Goal: Check status: Verify the current state of an ongoing process or item

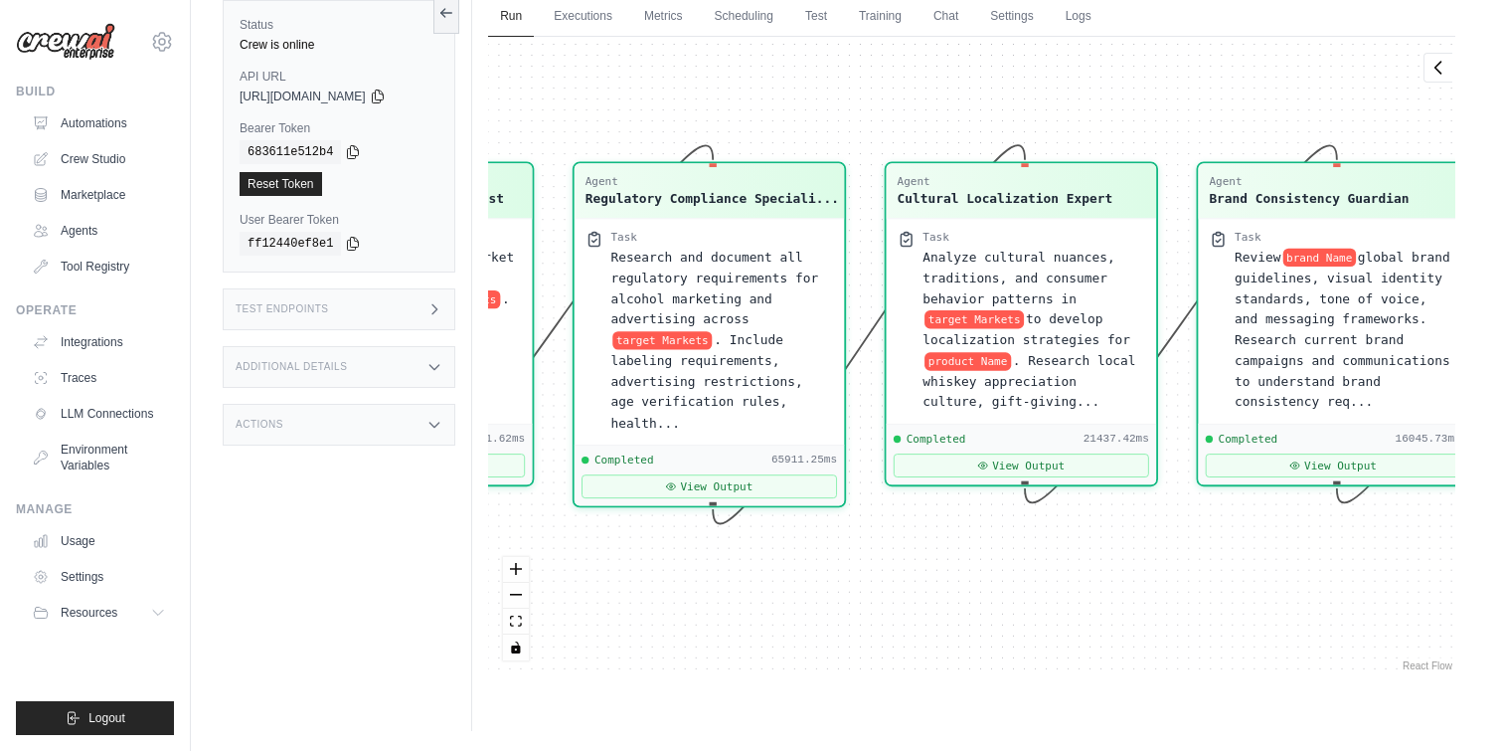
scroll to position [16048, 0]
click at [292, 327] on div "Test Endpoints" at bounding box center [339, 309] width 233 height 42
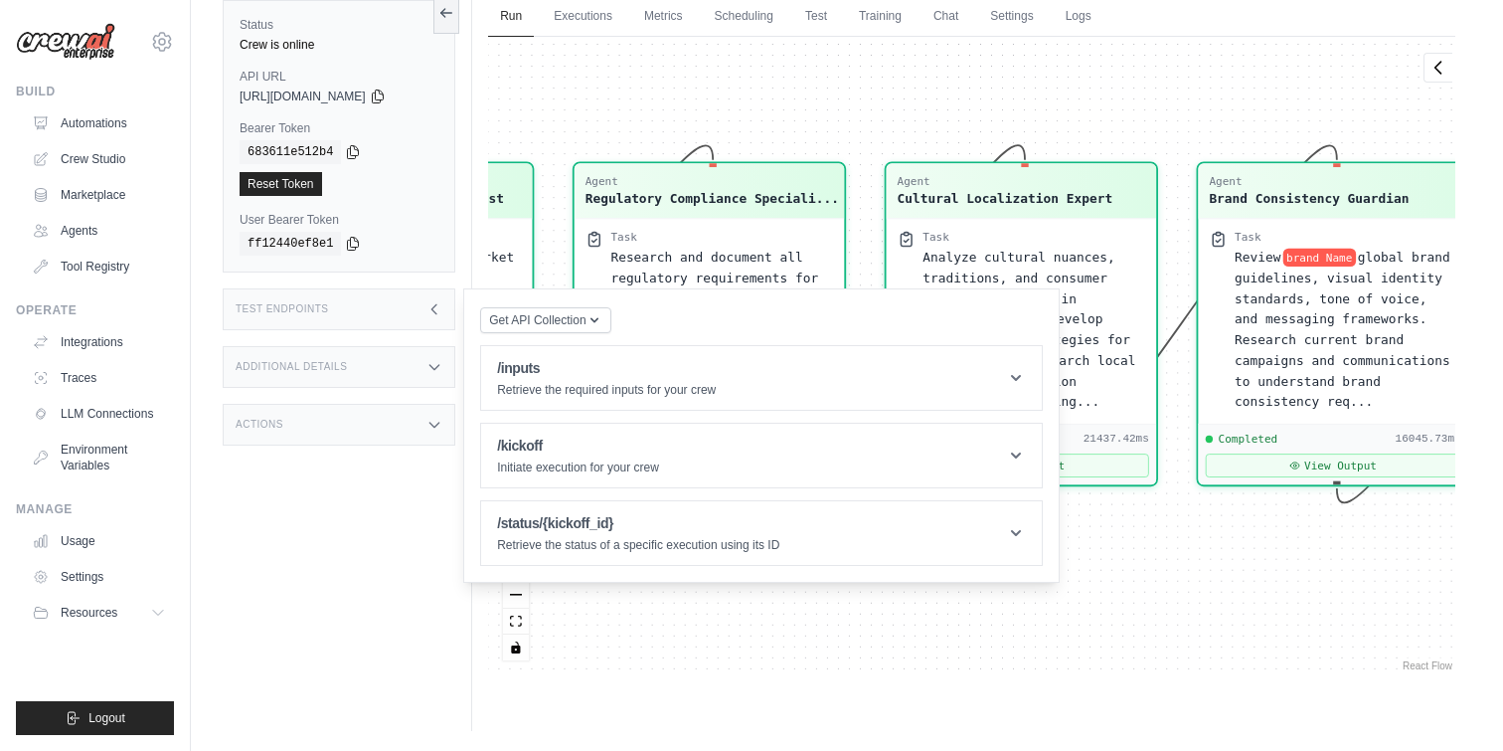
click at [292, 327] on div "Test Endpoints" at bounding box center [339, 309] width 233 height 42
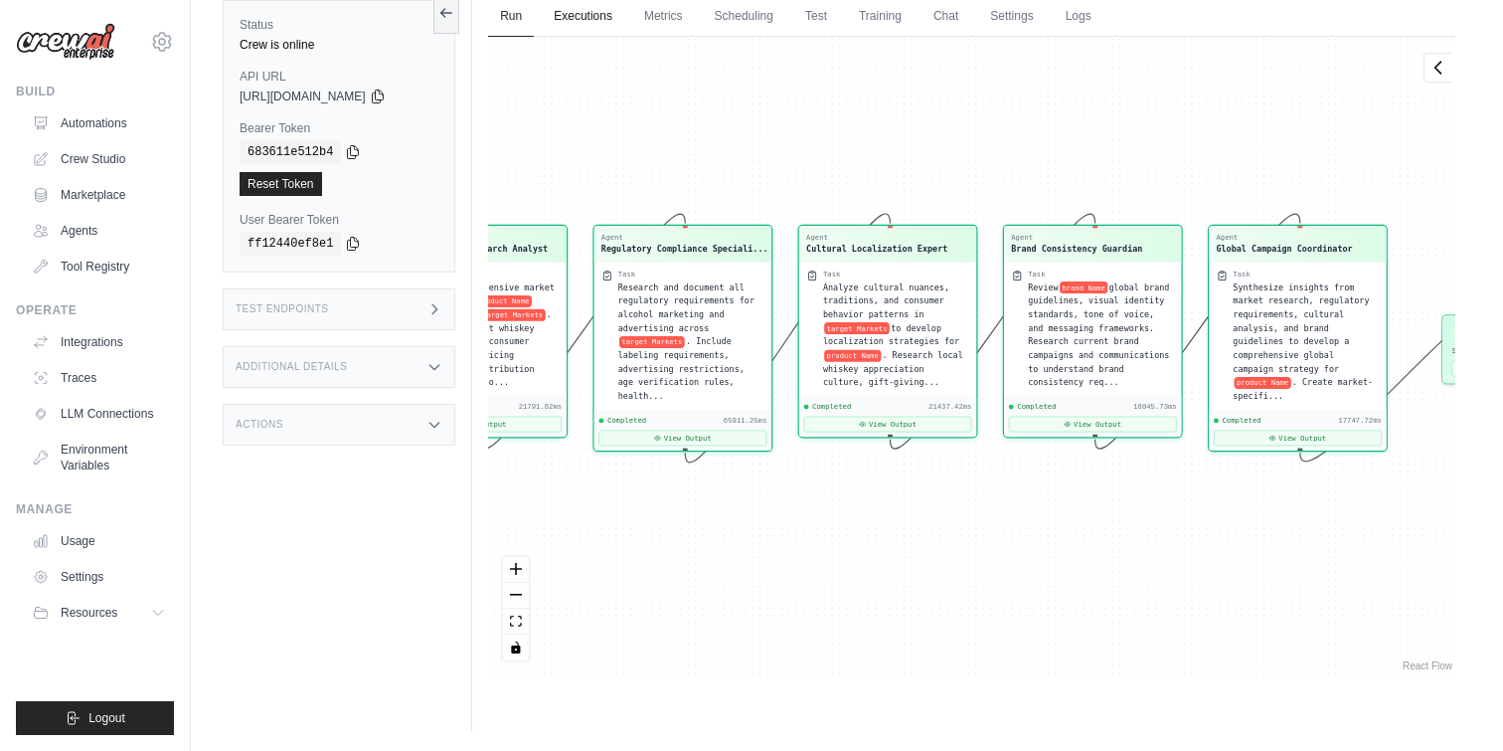
click at [597, 15] on link "Executions" at bounding box center [583, 17] width 83 height 42
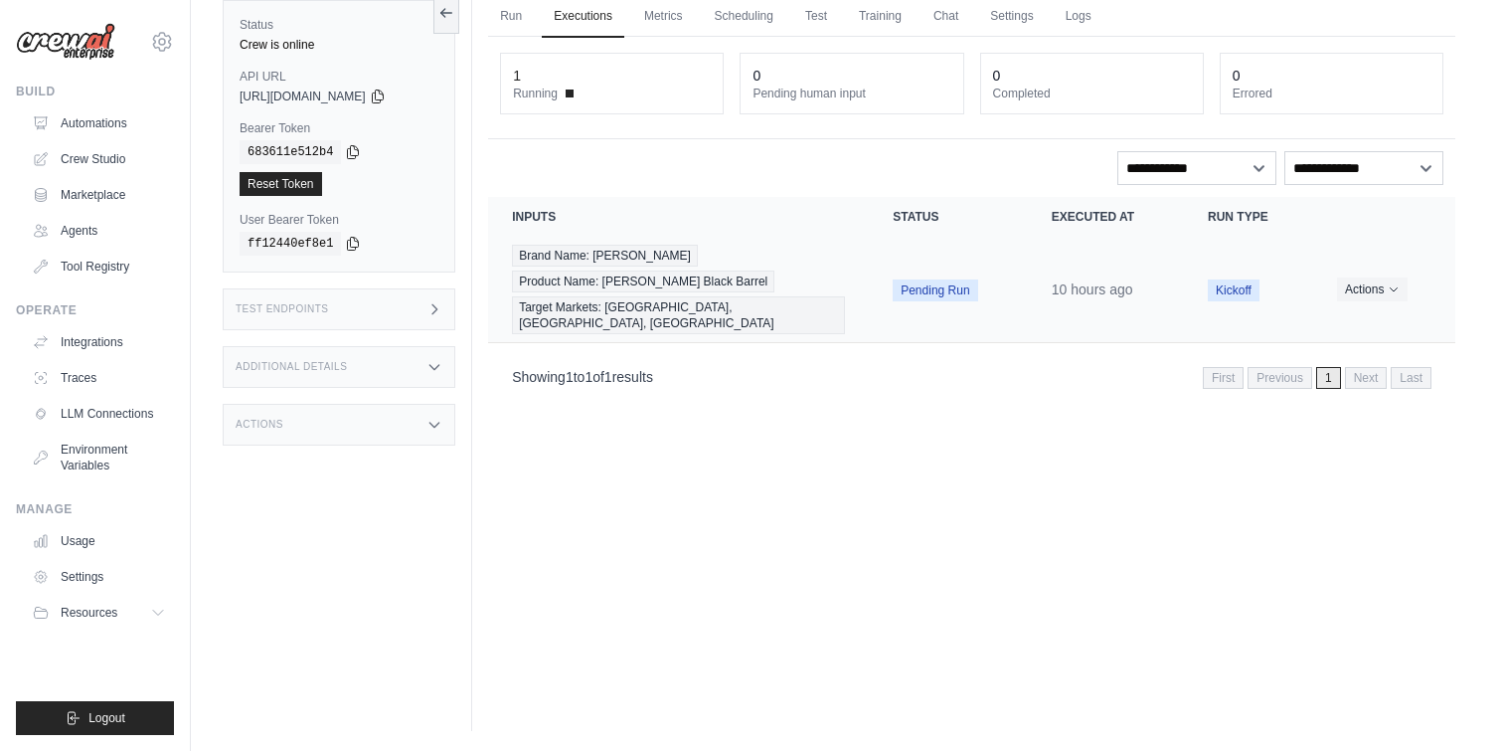
click at [954, 288] on span "Pending Run" at bounding box center [935, 290] width 85 height 22
click at [1363, 284] on button "Actions" at bounding box center [1372, 288] width 71 height 24
click at [1346, 327] on link "View Details" at bounding box center [1367, 325] width 127 height 32
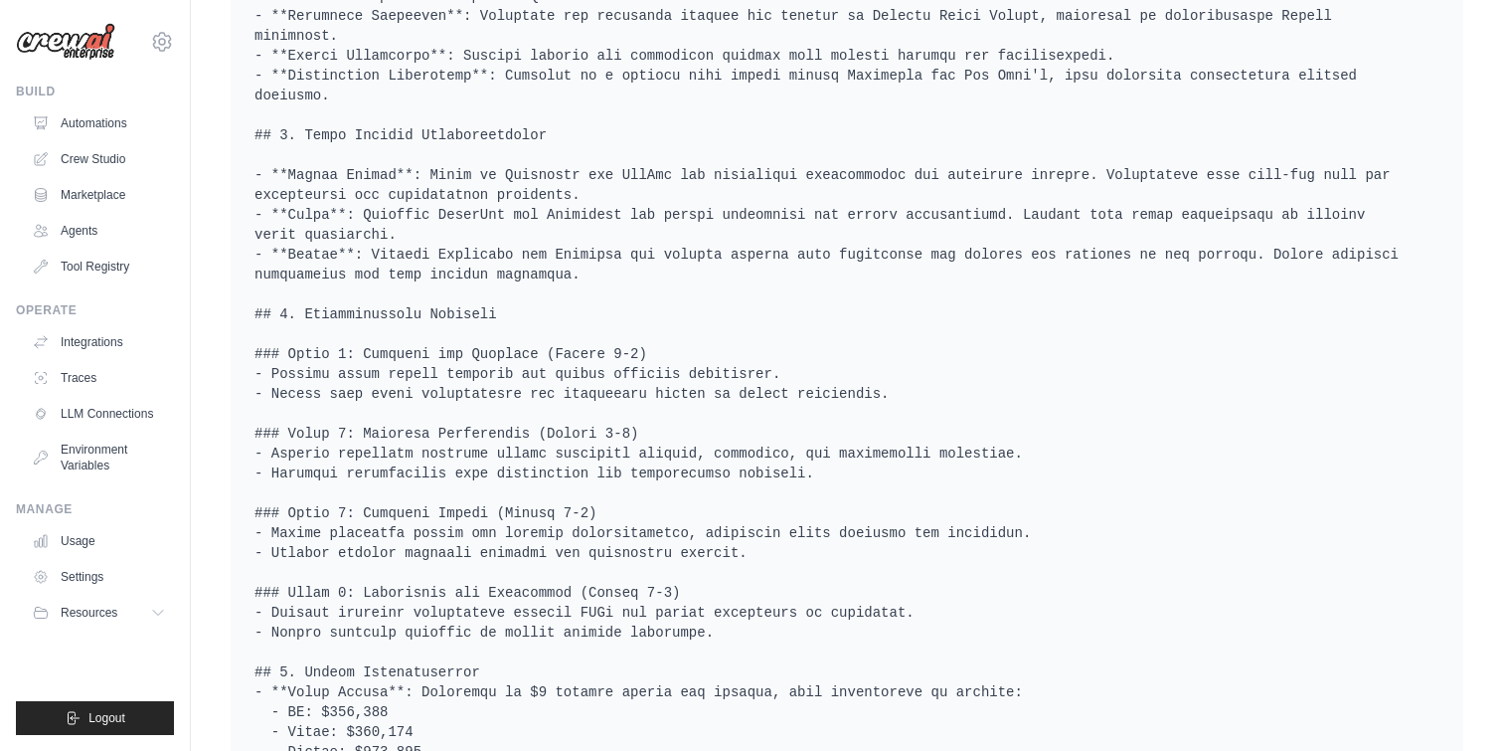
scroll to position [1791, 0]
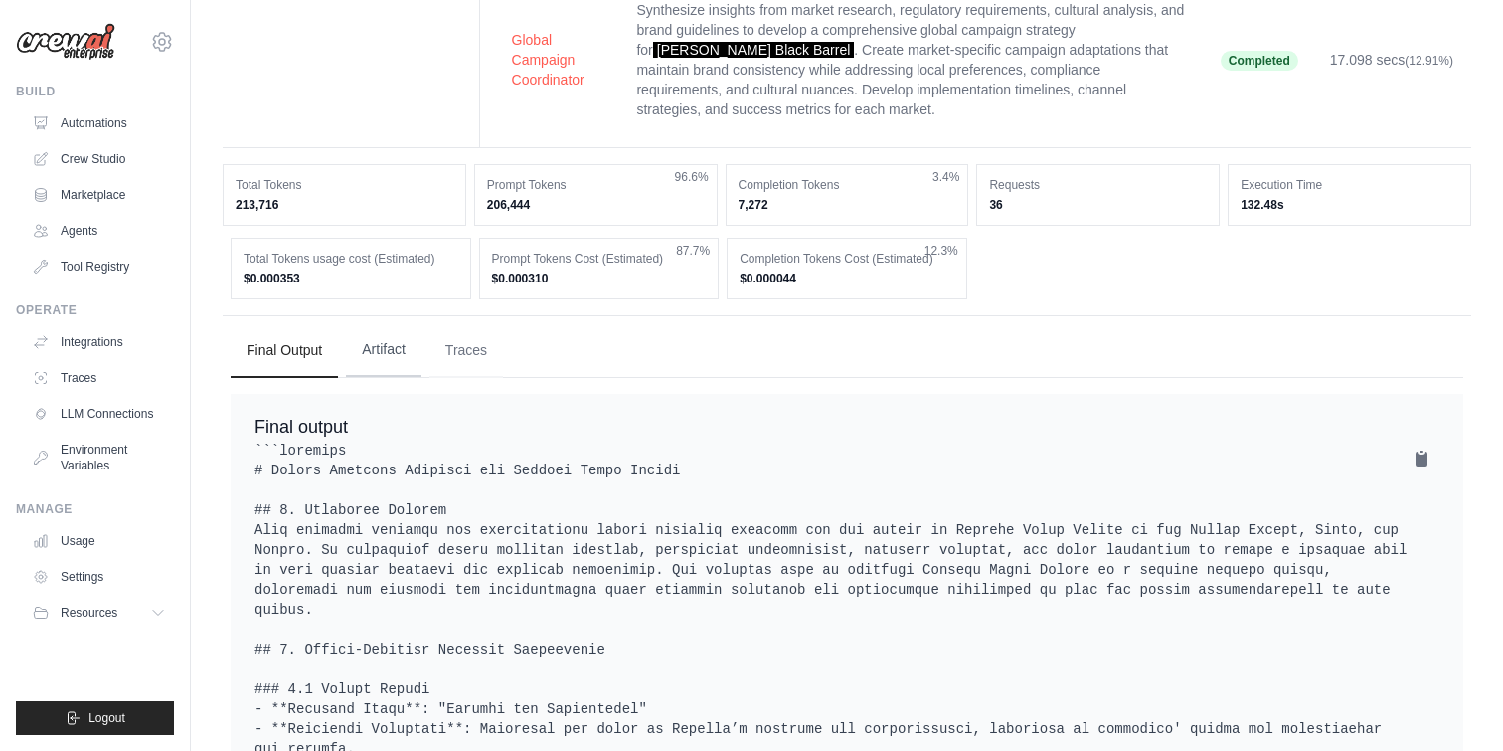
click at [369, 323] on button "Artifact" at bounding box center [384, 350] width 76 height 54
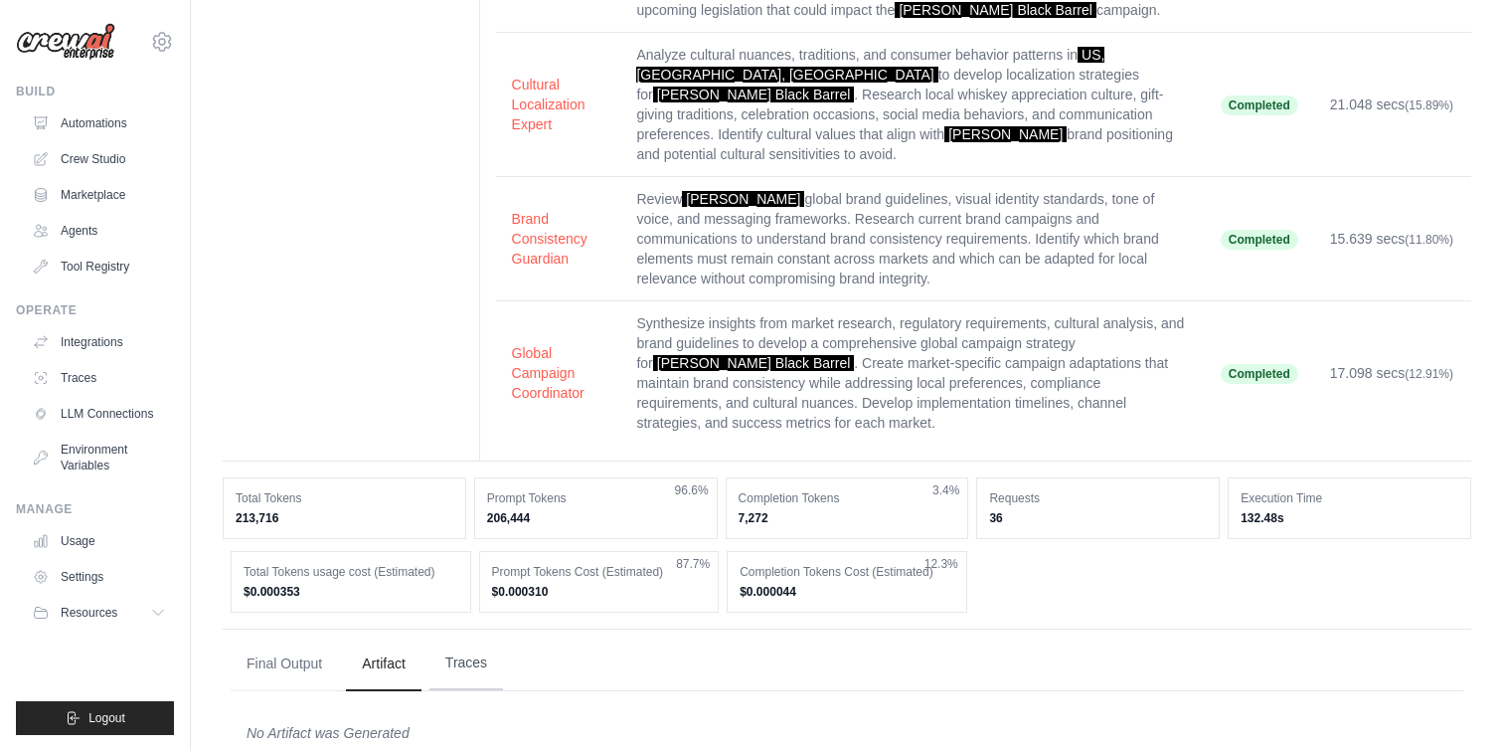
click at [456, 636] on button "Traces" at bounding box center [466, 663] width 74 height 54
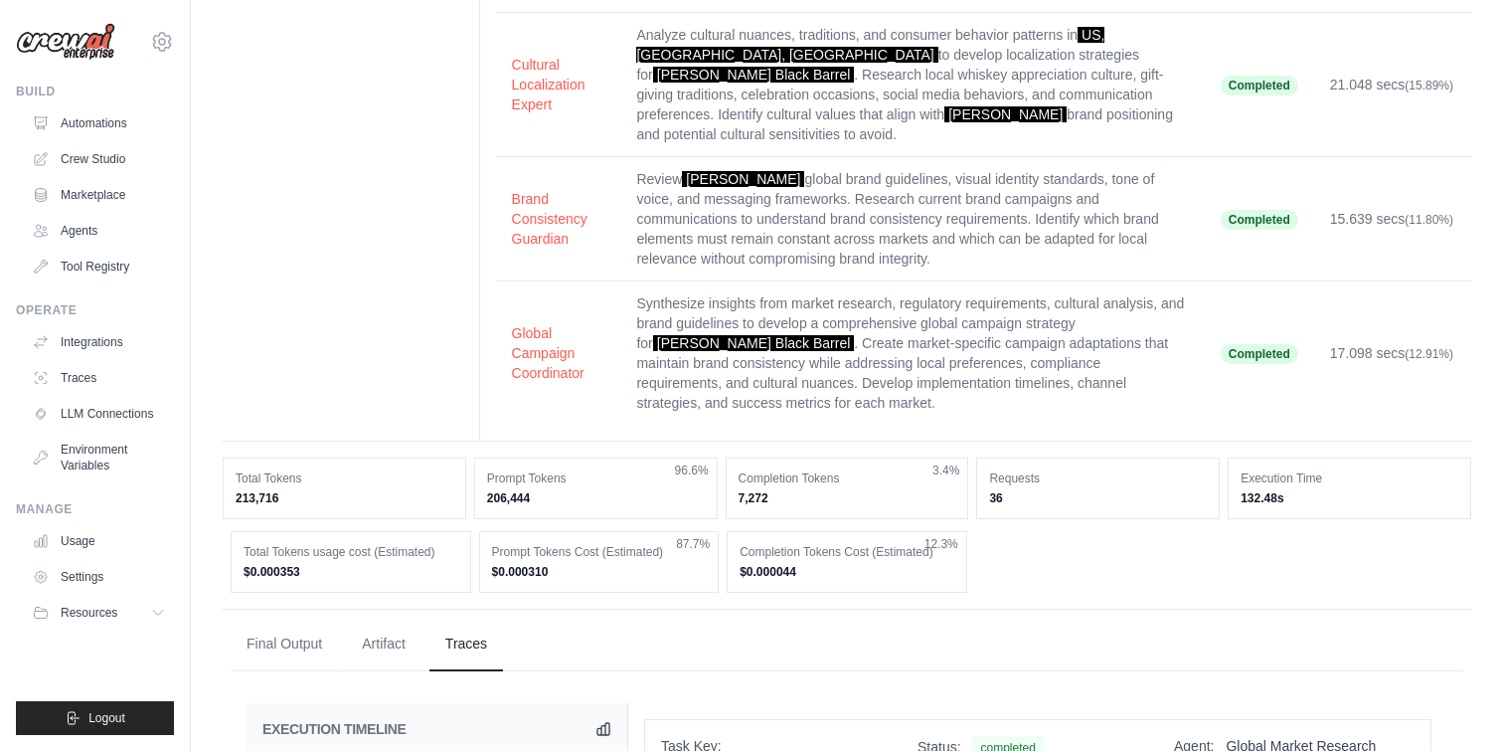
scroll to position [420, 0]
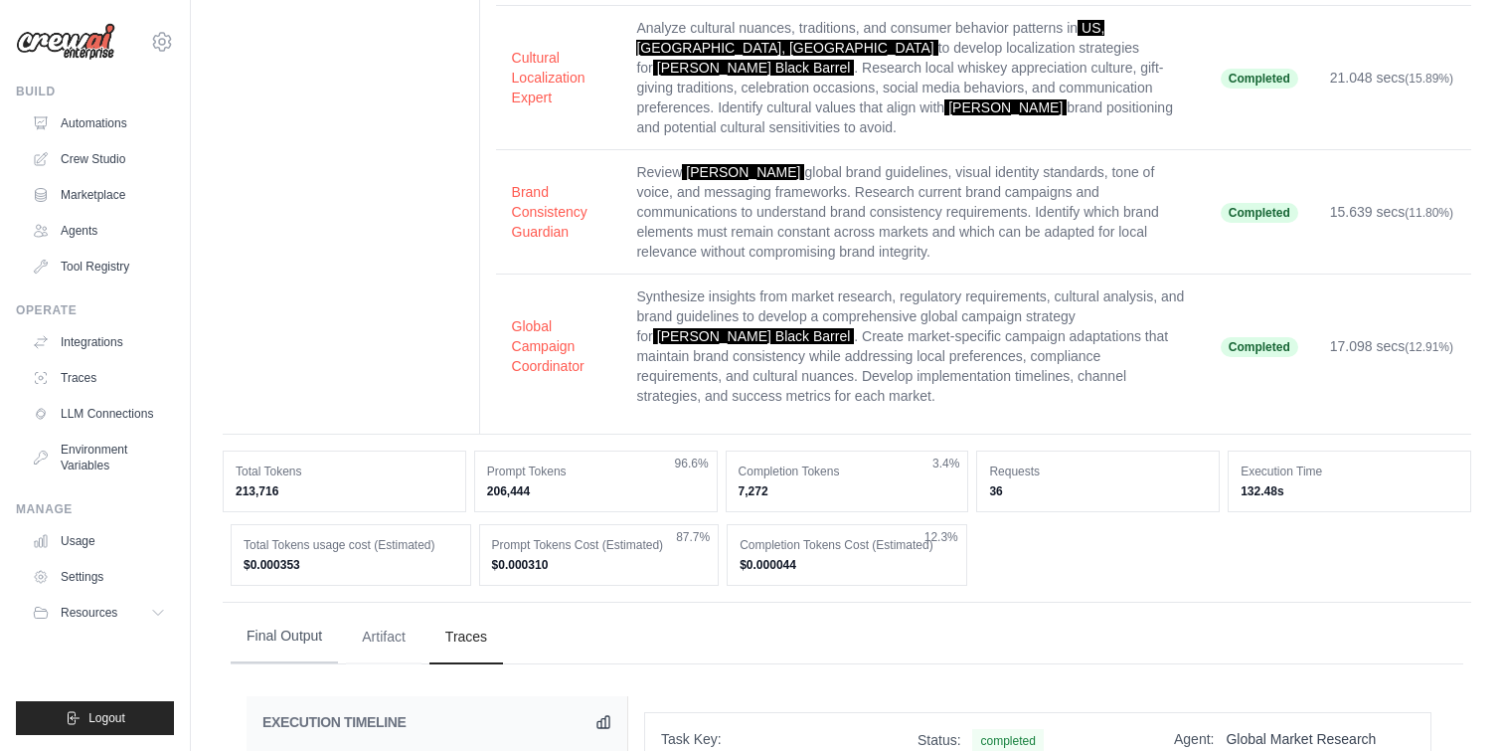
click at [296, 609] on button "Final Output" at bounding box center [284, 636] width 107 height 54
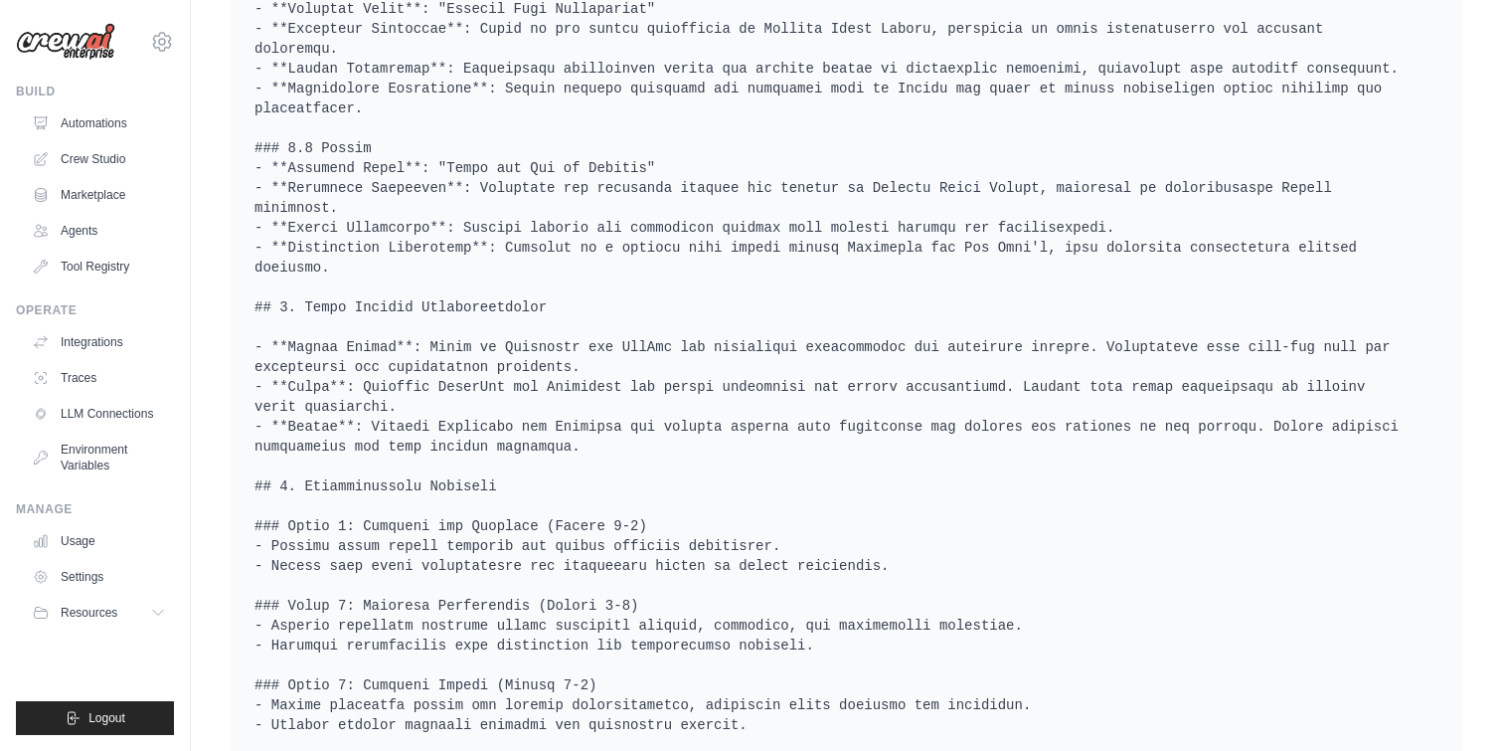
scroll to position [1599, 0]
